Goal: Find specific page/section

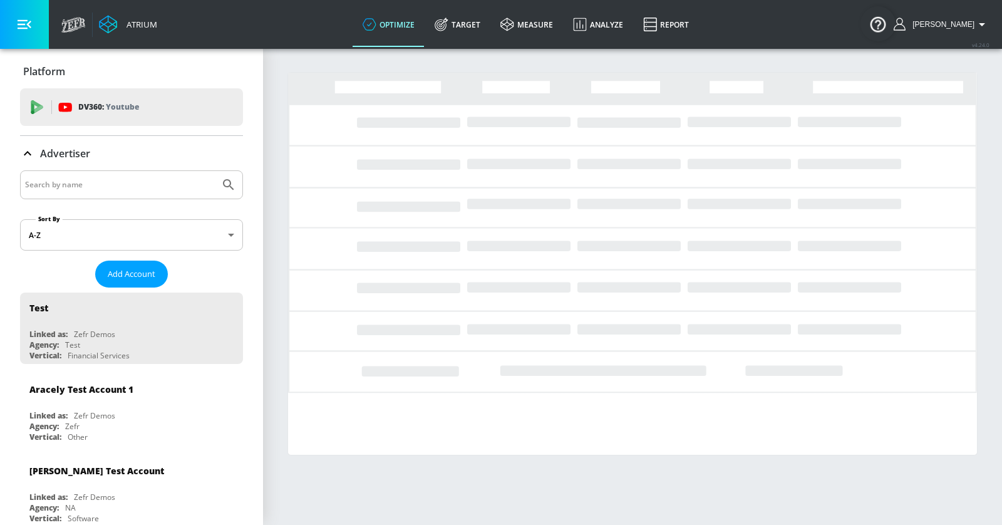
click at [84, 181] on input "Search by name" at bounding box center [120, 185] width 190 height 16
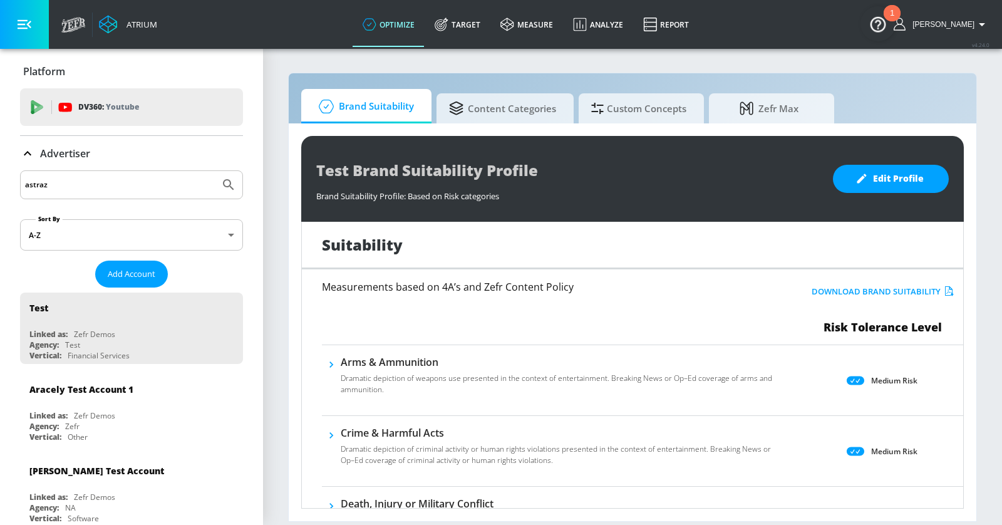
type input "astraz"
click at [215, 171] on button "Submit Search" at bounding box center [229, 185] width 28 height 28
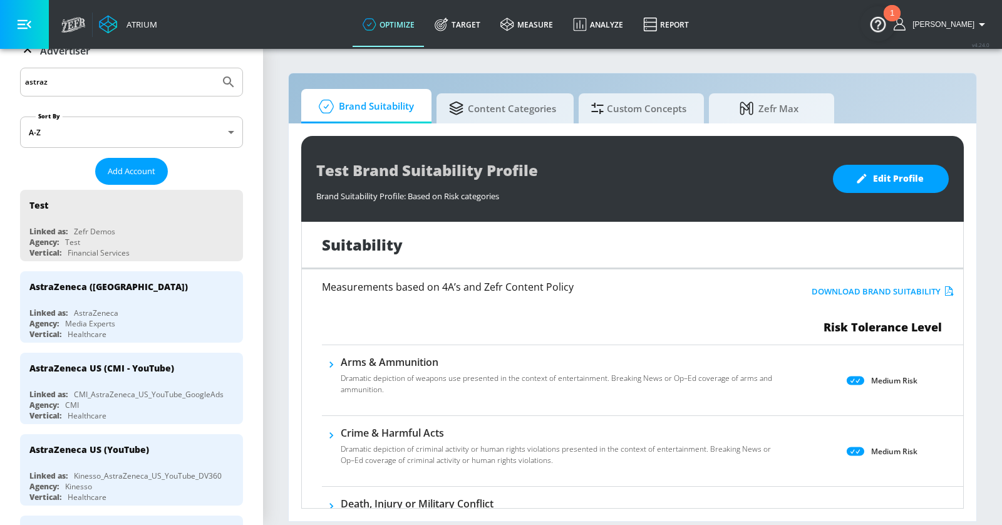
scroll to position [146, 0]
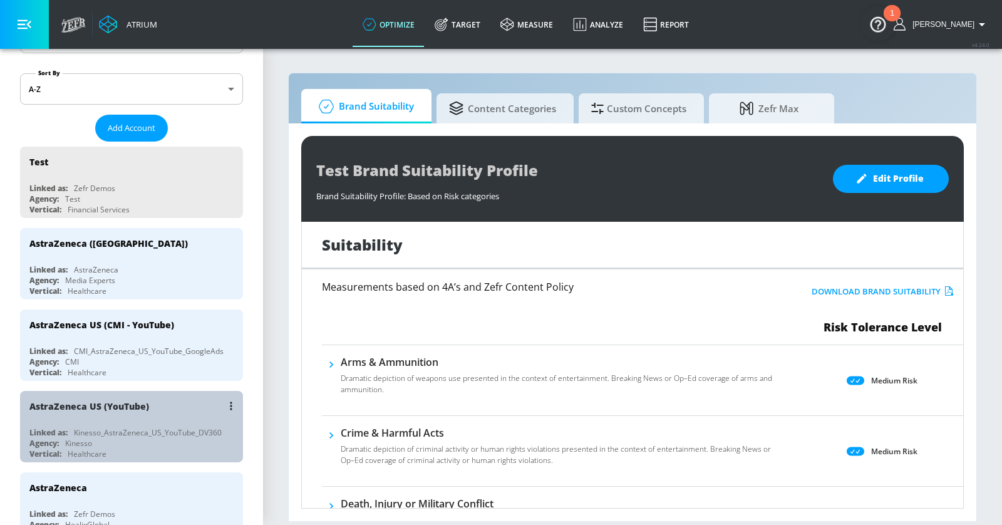
click at [166, 397] on div "AstraZeneca US (YouTube)" at bounding box center [134, 406] width 210 height 30
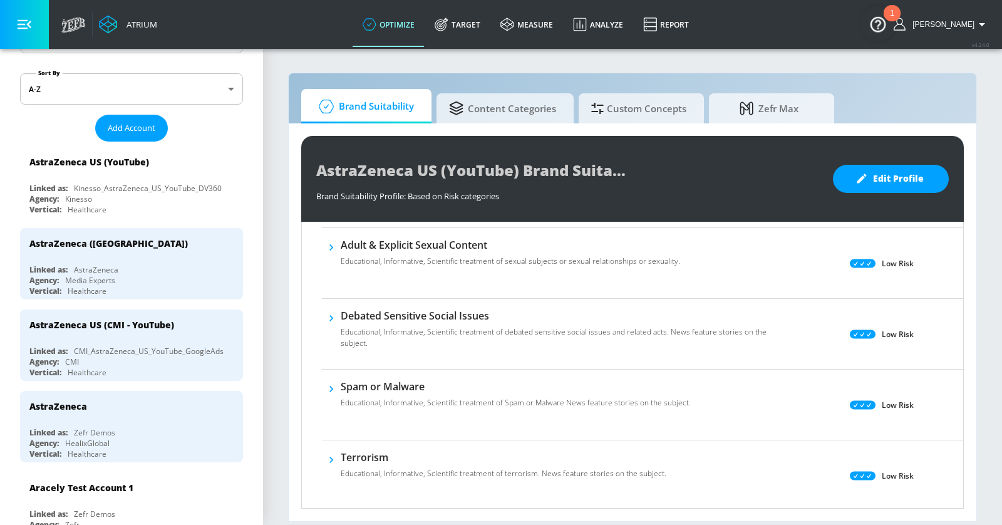
scroll to position [690, 0]
